Goal: Task Accomplishment & Management: Use online tool/utility

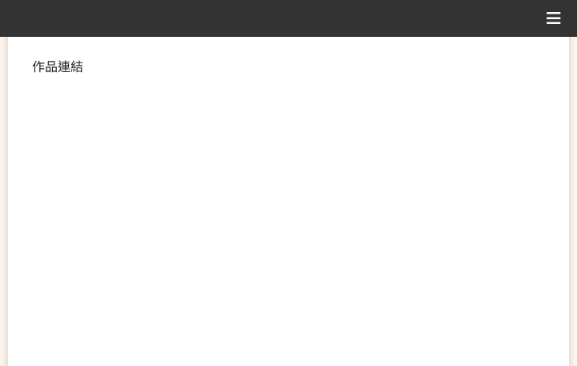
scroll to position [401, 0]
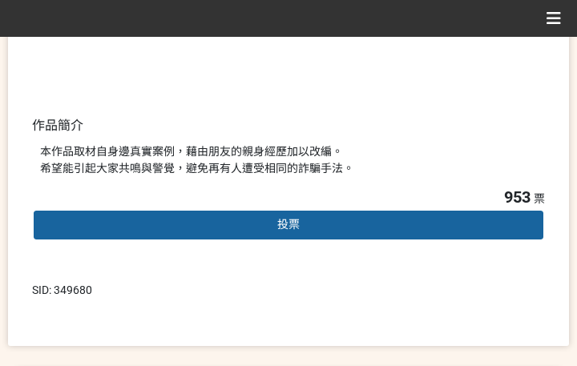
click at [304, 218] on div "投票" at bounding box center [288, 225] width 513 height 32
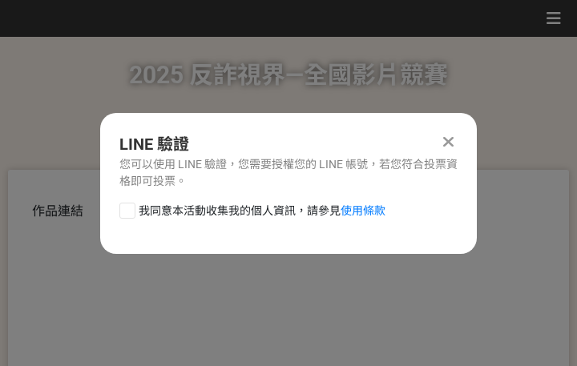
scroll to position [0, 0]
click at [241, 212] on span "我同意本活動收集我的個人資訊，請參見 使用條款" at bounding box center [262, 211] width 247 height 17
click at [131, 212] on input "我同意本活動收集我的個人資訊，請參見 使用條款" at bounding box center [125, 210] width 10 height 10
checkbox input "false"
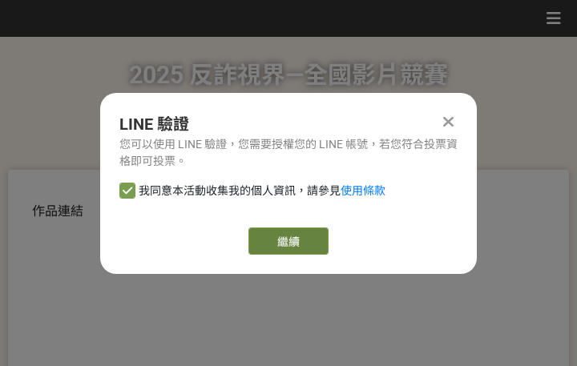
click at [265, 238] on link "繼續" at bounding box center [288, 241] width 80 height 27
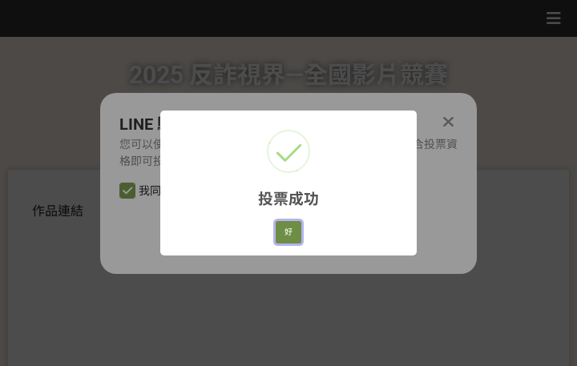
click at [296, 233] on button "好" at bounding box center [289, 232] width 26 height 22
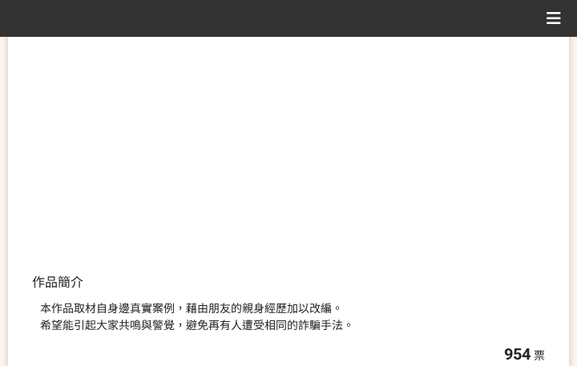
scroll to position [306, 0]
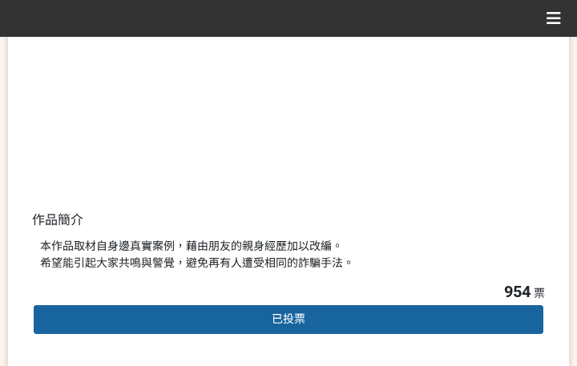
click at [390, 252] on div "本作品取材自身邊真實案例，藉由朋友的親身經歷加以改編。 希望能引起大家共鳴與警覺，避免再有人遭受相同的詐騙手法。" at bounding box center [288, 255] width 497 height 34
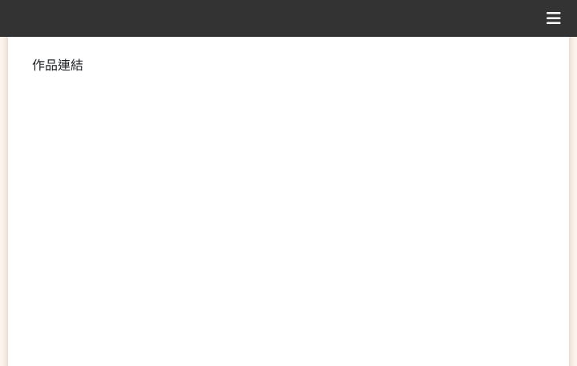
scroll to position [401, 0]
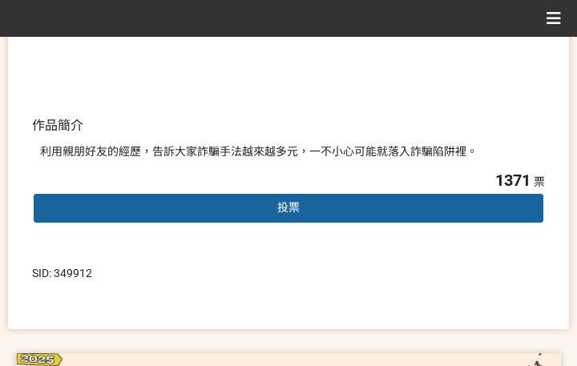
drag, startPoint x: 290, startPoint y: 188, endPoint x: 276, endPoint y: 208, distance: 24.2
click at [288, 190] on div "1371 票 投票" at bounding box center [288, 208] width 513 height 81
click at [276, 209] on div "投票" at bounding box center [288, 208] width 513 height 32
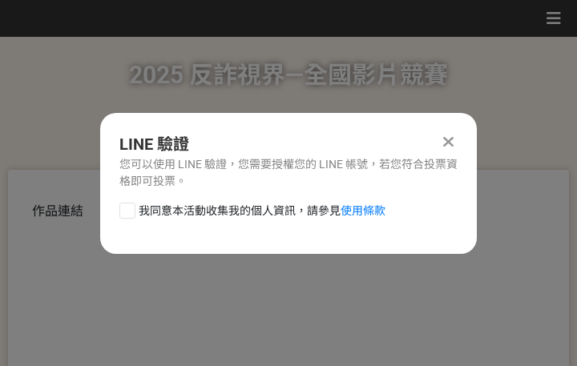
scroll to position [0, 0]
click at [235, 208] on span "我同意本活動收集我的個人資訊，請參見 使用條款" at bounding box center [262, 211] width 247 height 17
click at [131, 208] on input "我同意本活動收集我的個人資訊，請參見 使用條款" at bounding box center [125, 210] width 10 height 10
checkbox input "false"
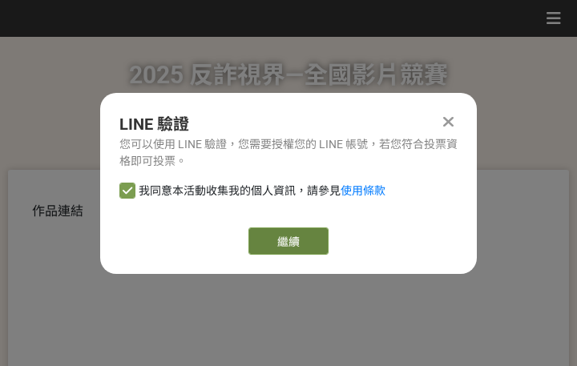
click at [284, 248] on link "繼續" at bounding box center [288, 241] width 80 height 27
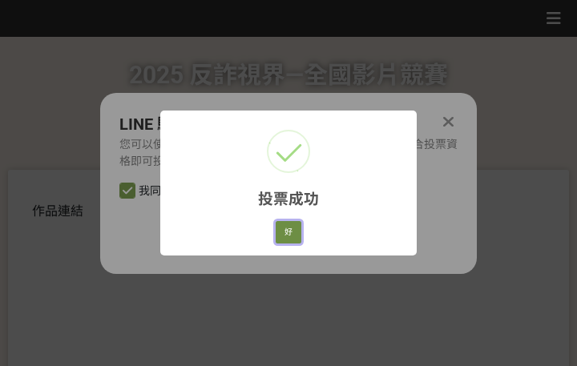
click at [284, 231] on button "好" at bounding box center [289, 232] width 26 height 22
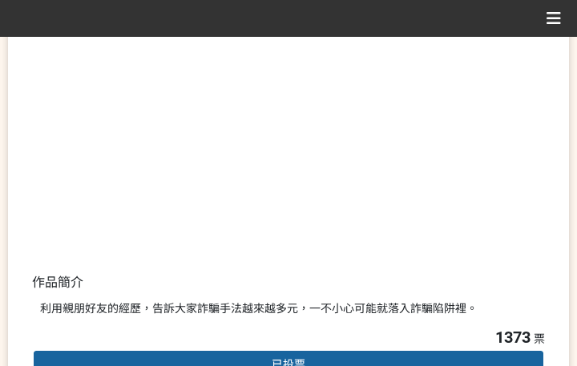
scroll to position [327, 0]
